Goal: Navigation & Orientation: Find specific page/section

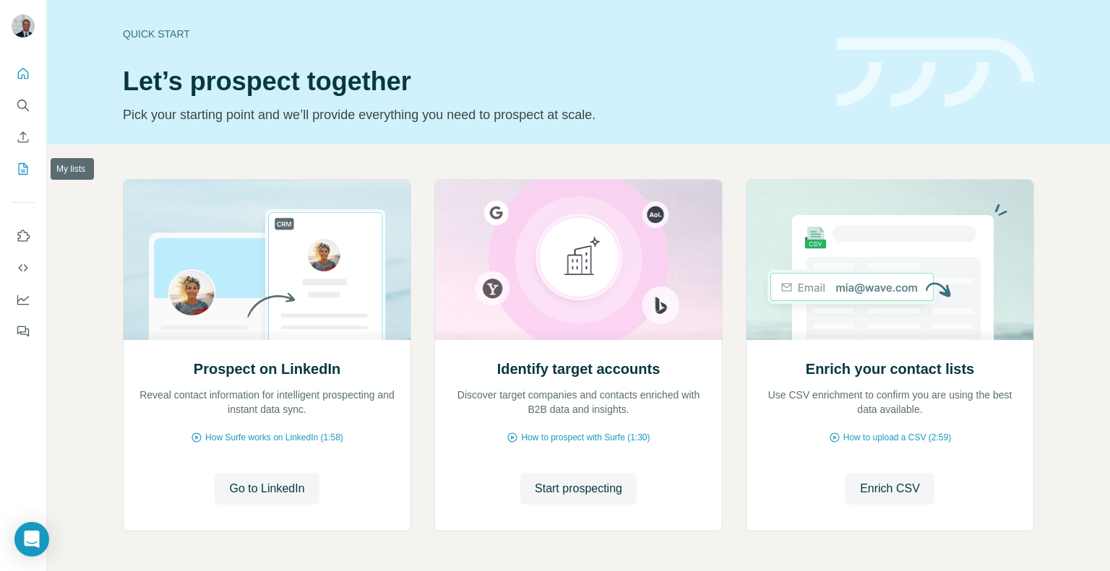
click at [31, 164] on button "My lists" at bounding box center [23, 169] width 23 height 26
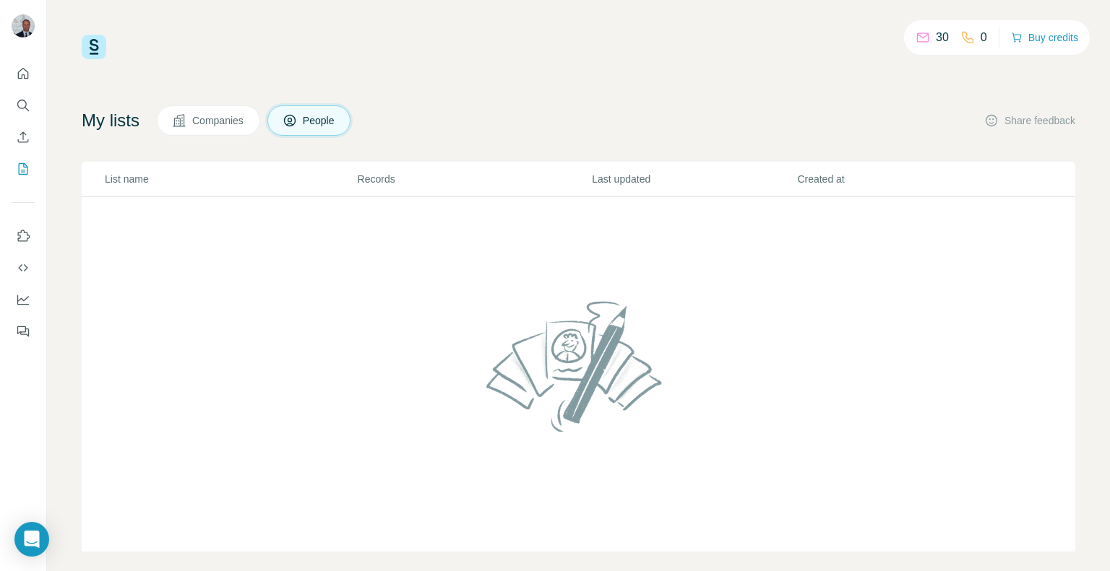
click at [35, 173] on div at bounding box center [23, 198] width 46 height 293
click at [27, 170] on icon "My lists" at bounding box center [23, 169] width 9 height 12
click at [36, 74] on div at bounding box center [23, 198] width 46 height 293
click at [30, 71] on button "Quick start" at bounding box center [23, 74] width 23 height 26
